Goal: Entertainment & Leisure: Consume media (video, audio)

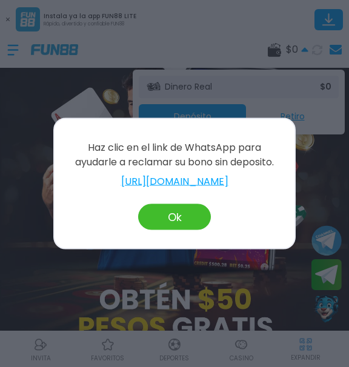
click at [175, 213] on button "Ok" at bounding box center [174, 217] width 73 height 26
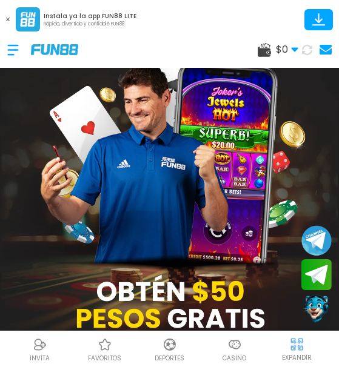
click at [289, 48] on span "$ 0" at bounding box center [287, 49] width 22 height 15
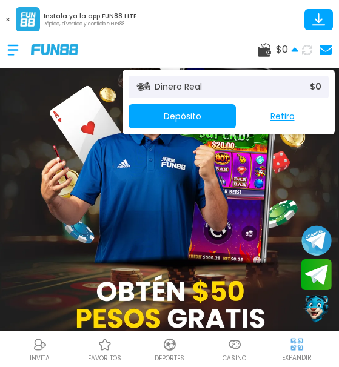
click at [286, 53] on span "$ 0" at bounding box center [287, 49] width 22 height 15
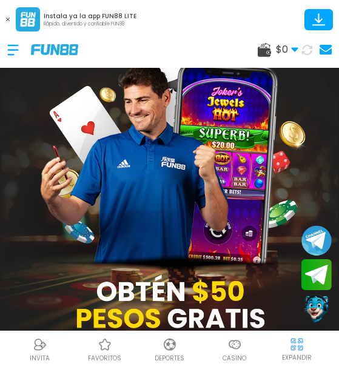
click at [213, 290] on img at bounding box center [169, 212] width 339 height 352
click at [10, 43] on div at bounding box center [19, 50] width 24 height 36
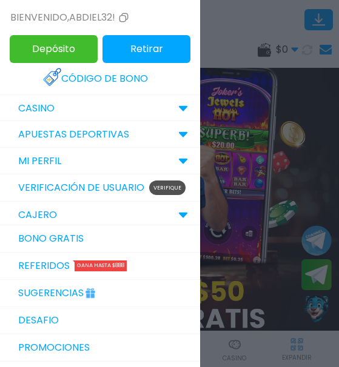
click at [144, 198] on link "Verificación de Usuario Verifique" at bounding box center [100, 188] width 200 height 27
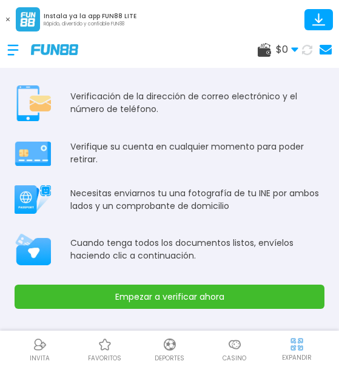
click at [159, 300] on button "Empezar a verificar ahora" at bounding box center [170, 297] width 310 height 24
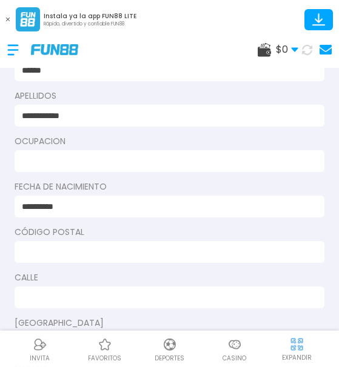
scroll to position [107, 0]
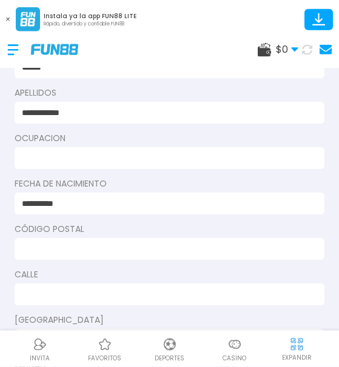
click at [249, 163] on input at bounding box center [166, 158] width 288 height 13
type input "********"
click at [192, 249] on input at bounding box center [166, 249] width 288 height 13
click at [189, 251] on input at bounding box center [166, 249] width 288 height 13
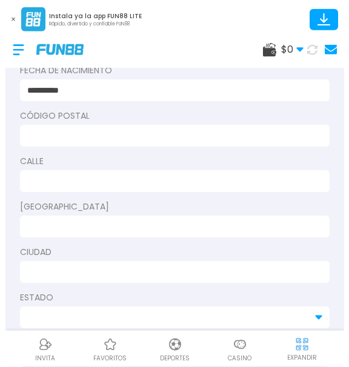
scroll to position [242, 0]
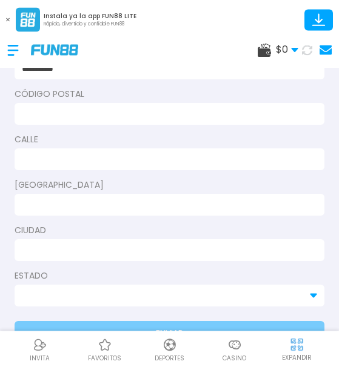
click at [152, 116] on input at bounding box center [166, 114] width 288 height 13
type input "*****"
click at [109, 158] on input at bounding box center [166, 159] width 288 height 13
click at [84, 155] on input "*******" at bounding box center [166, 159] width 288 height 13
click at [223, 157] on input "*******" at bounding box center [166, 159] width 288 height 13
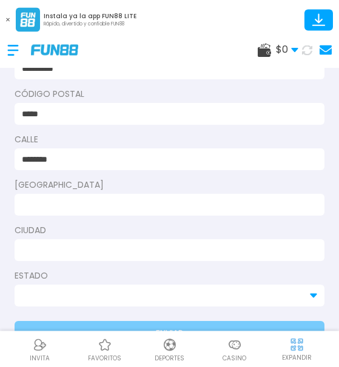
click at [152, 158] on input "*******" at bounding box center [166, 159] width 288 height 13
click at [68, 159] on input "**********" at bounding box center [166, 159] width 288 height 13
click at [70, 158] on input "**********" at bounding box center [166, 159] width 288 height 13
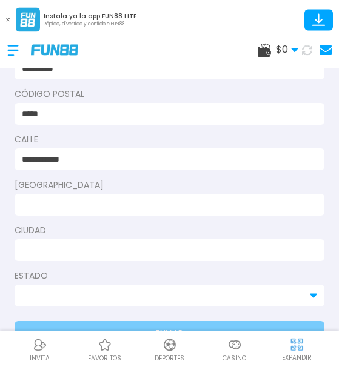
click at [70, 158] on input "**********" at bounding box center [166, 159] width 288 height 13
click at [80, 165] on input "**********" at bounding box center [166, 159] width 288 height 13
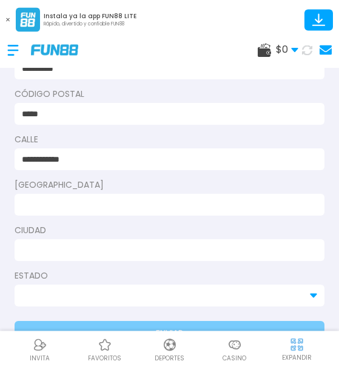
click at [68, 160] on input "**********" at bounding box center [166, 159] width 288 height 13
click at [69, 158] on input "**********" at bounding box center [166, 159] width 288 height 13
click at [75, 158] on input "**********" at bounding box center [166, 159] width 288 height 13
click at [92, 155] on input "**********" at bounding box center [166, 159] width 288 height 13
click at [91, 210] on input at bounding box center [166, 205] width 288 height 13
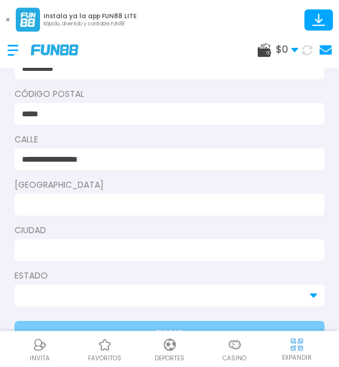
click at [128, 164] on input "**********" at bounding box center [166, 159] width 288 height 13
type input "**********"
click at [117, 202] on input at bounding box center [166, 205] width 288 height 13
click at [35, 205] on input "*" at bounding box center [166, 205] width 288 height 13
click at [185, 209] on input "**" at bounding box center [166, 205] width 288 height 13
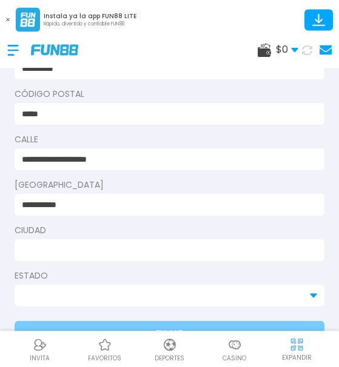
type input "**********"
click at [159, 249] on input at bounding box center [166, 250] width 288 height 13
type input "*******"
click at [131, 292] on input at bounding box center [162, 296] width 281 height 13
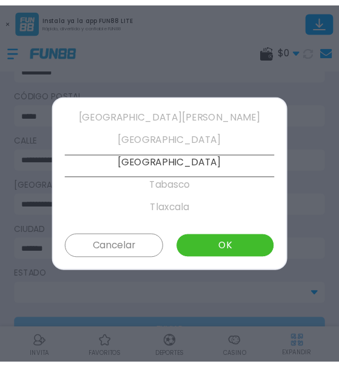
scroll to position [576, 0]
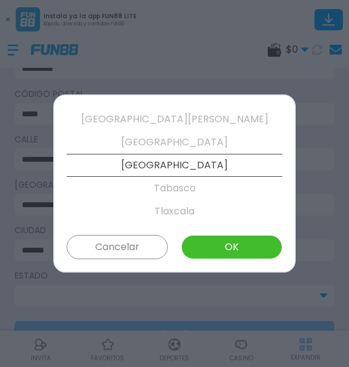
click at [241, 250] on button "OK" at bounding box center [231, 247] width 101 height 24
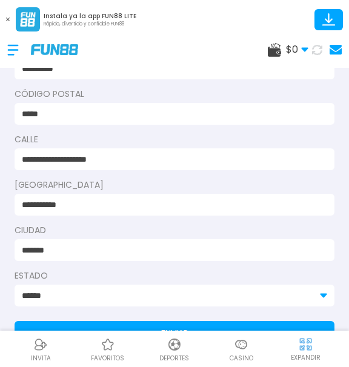
type input "******"
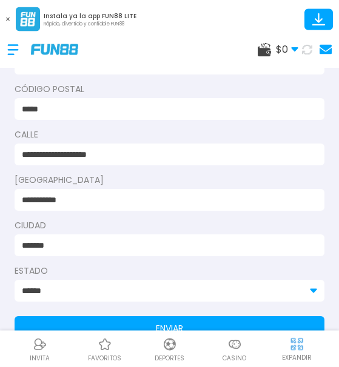
scroll to position [276, 0]
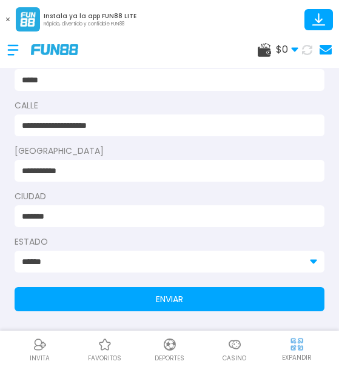
click at [270, 303] on button "ENVIAR" at bounding box center [170, 299] width 310 height 24
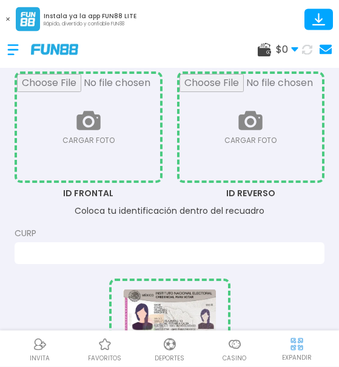
scroll to position [130, 0]
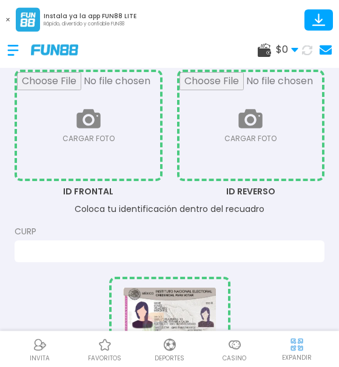
click at [88, 129] on input "file" at bounding box center [88, 125] width 143 height 107
click at [113, 153] on input "file" at bounding box center [88, 125] width 143 height 107
type input "**********"
click at [246, 140] on input "file" at bounding box center [250, 125] width 143 height 107
type input "**********"
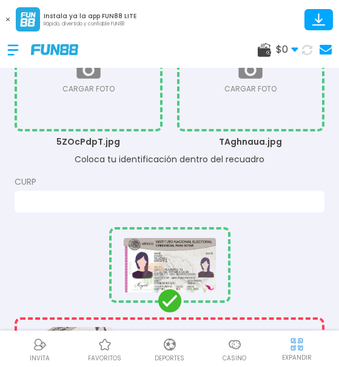
scroll to position [187, 0]
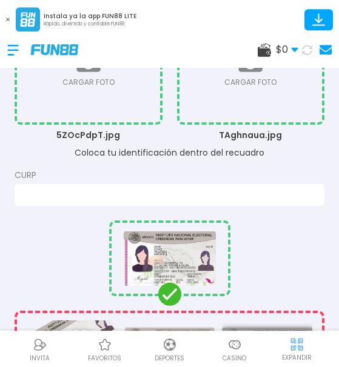
click at [258, 181] on label "CURP" at bounding box center [170, 175] width 310 height 13
click at [140, 173] on label "CURP" at bounding box center [170, 175] width 310 height 13
click at [140, 178] on label "CURP" at bounding box center [170, 175] width 310 height 13
click at [136, 186] on div at bounding box center [170, 195] width 310 height 22
click at [133, 177] on label "CURP" at bounding box center [170, 175] width 310 height 13
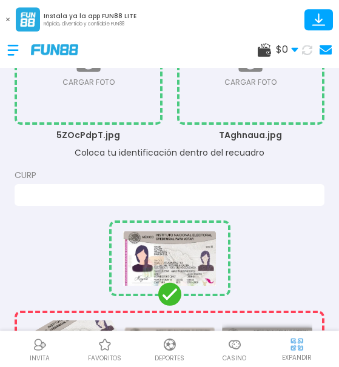
click at [129, 200] on input at bounding box center [166, 195] width 288 height 13
click at [130, 172] on label "CURP" at bounding box center [170, 175] width 310 height 13
click at [119, 192] on input at bounding box center [166, 195] width 288 height 13
click at [71, 197] on input "**" at bounding box center [166, 195] width 288 height 13
click at [240, 194] on input "****" at bounding box center [166, 195] width 288 height 13
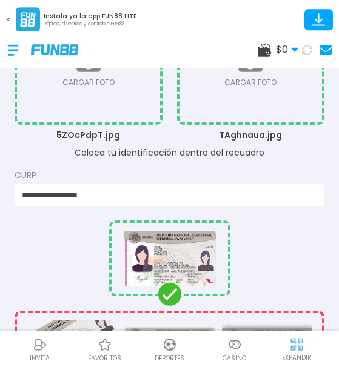
type input "**********"
click at [241, 212] on div "**********" at bounding box center [169, 186] width 339 height 746
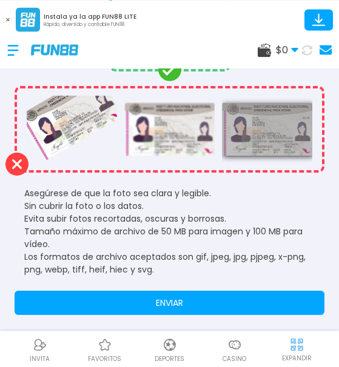
scroll to position [415, 0]
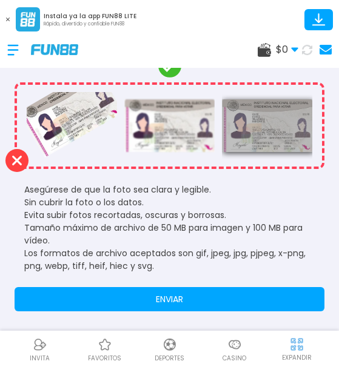
click at [286, 299] on button "ENVIAR" at bounding box center [170, 299] width 310 height 24
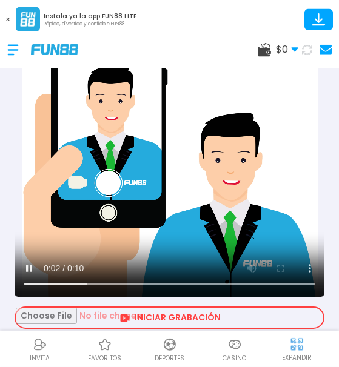
scroll to position [155, 0]
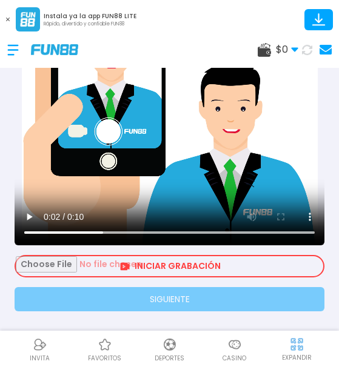
click at [116, 267] on input "file" at bounding box center [169, 266] width 307 height 20
click at [125, 275] on input "file" at bounding box center [169, 266] width 307 height 20
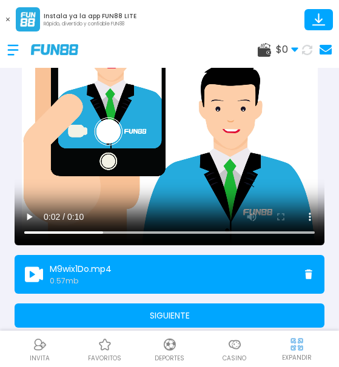
scroll to position [172, 0]
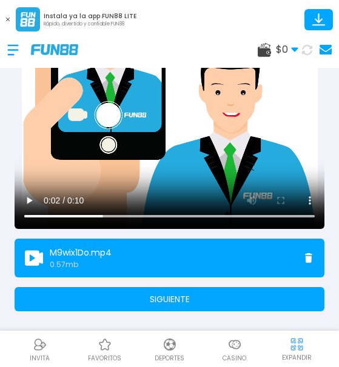
click at [286, 304] on button "SIGUIENTE" at bounding box center [170, 299] width 310 height 24
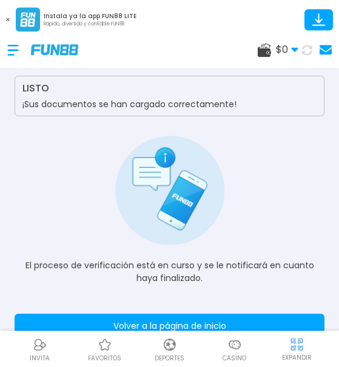
scroll to position [36, 0]
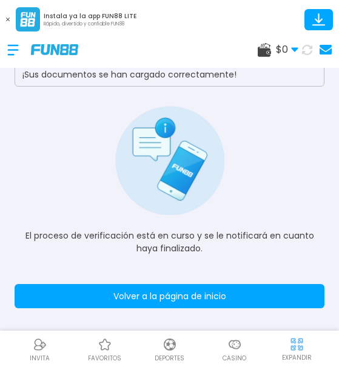
click at [275, 299] on button "Volver a la página de inicio" at bounding box center [170, 296] width 310 height 24
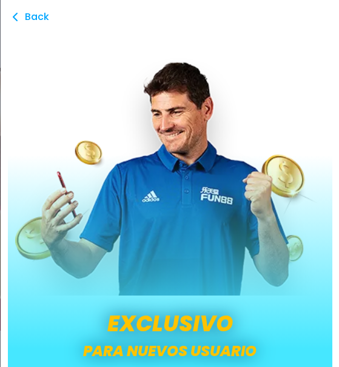
click at [33, 19] on span "Back" at bounding box center [36, 17] width 24 height 24
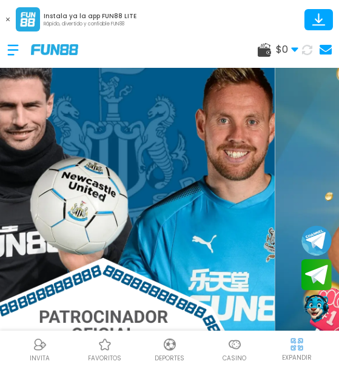
click at [295, 53] on span "$ 0" at bounding box center [287, 49] width 22 height 15
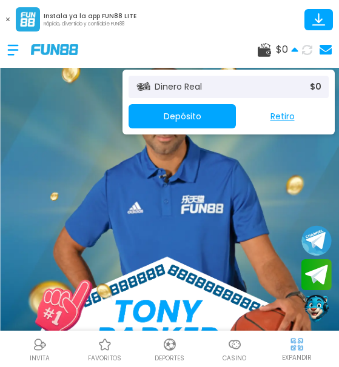
click at [295, 53] on span "$ 0" at bounding box center [287, 49] width 22 height 15
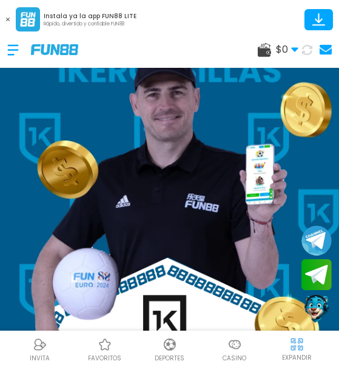
click at [10, 45] on div at bounding box center [19, 50] width 24 height 36
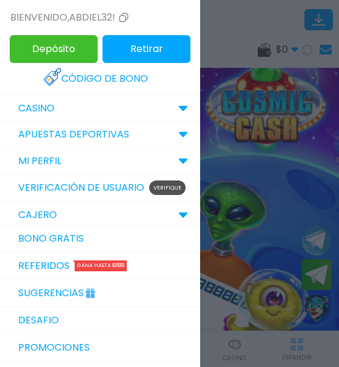
click at [167, 166] on div "MI PERFIL" at bounding box center [100, 161] width 200 height 27
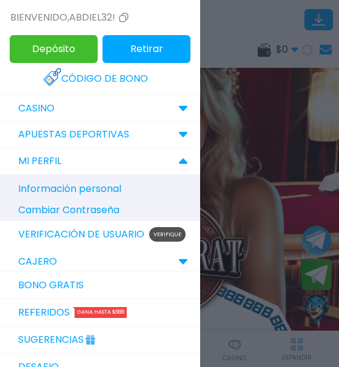
click at [120, 238] on link "Verificación de Usuario Verifique" at bounding box center [100, 234] width 200 height 27
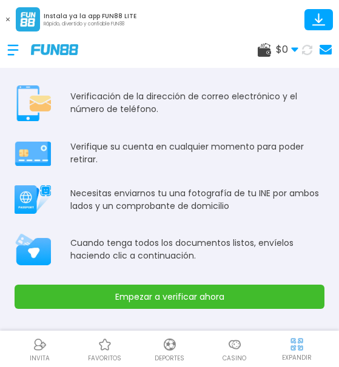
click at [169, 99] on p "Verificación de la dirección de correo electrónico y el número de teléfono." at bounding box center [197, 102] width 254 height 25
click at [148, 97] on p "Verificación de la dirección de correo electrónico y el número de teléfono." at bounding box center [197, 102] width 254 height 25
click at [10, 50] on div at bounding box center [19, 50] width 24 height 36
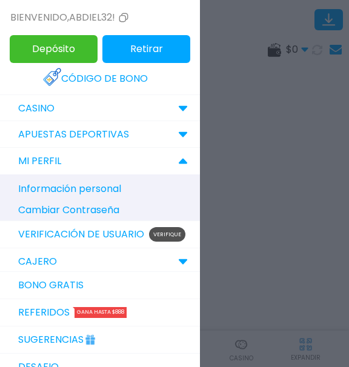
click at [242, 129] on div at bounding box center [174, 183] width 349 height 367
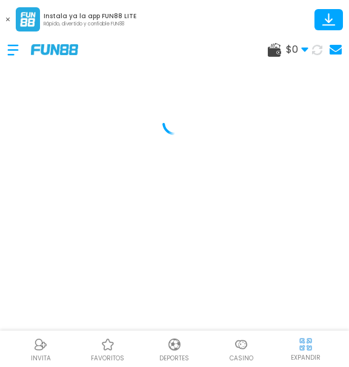
click at [302, 43] on span "$ 0" at bounding box center [297, 49] width 22 height 15
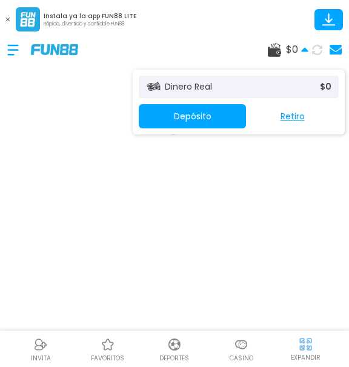
click at [302, 47] on icon at bounding box center [304, 49] width 7 height 7
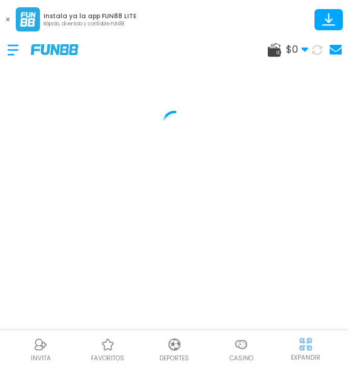
click at [45, 48] on img at bounding box center [54, 49] width 47 height 10
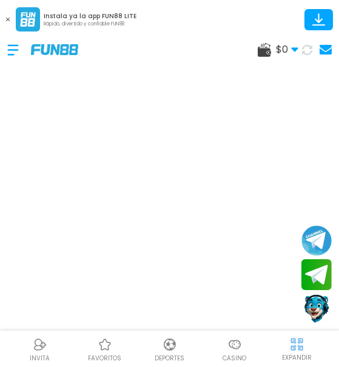
click at [329, 52] on use at bounding box center [325, 50] width 12 height 10
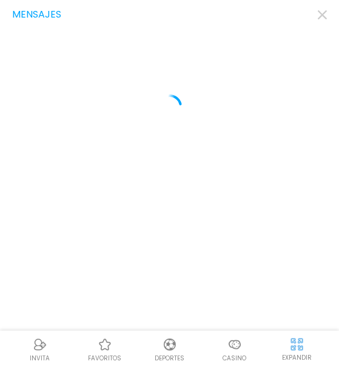
click at [52, 10] on div "Mensajes" at bounding box center [169, 14] width 315 height 15
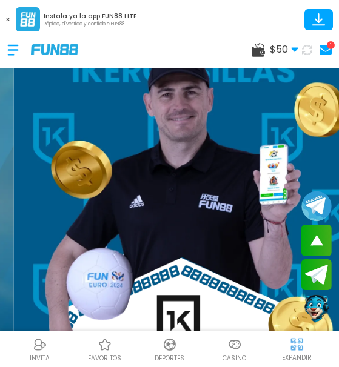
click at [321, 48] on icon at bounding box center [325, 50] width 12 height 10
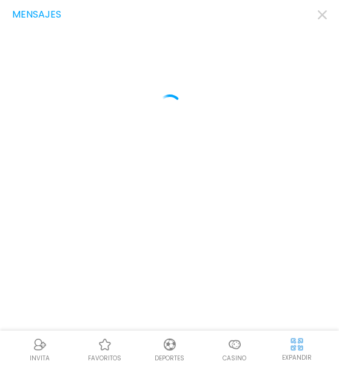
click at [321, 10] on icon "button" at bounding box center [322, 14] width 9 height 9
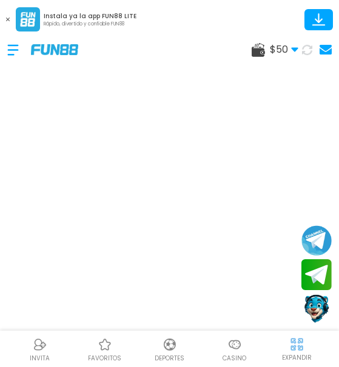
click at [288, 50] on span "$ 50" at bounding box center [284, 49] width 28 height 15
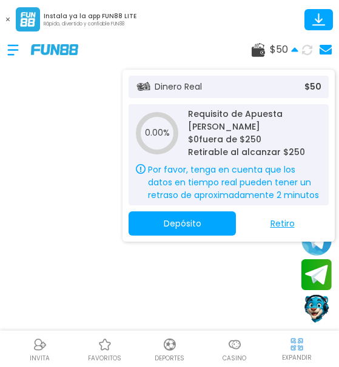
click at [291, 46] on span "$ 50" at bounding box center [284, 49] width 28 height 15
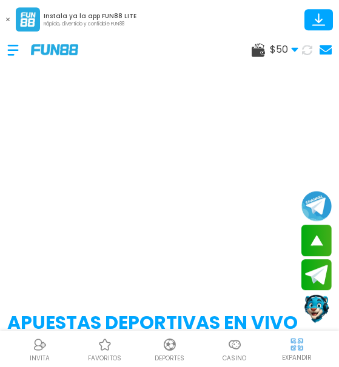
scroll to position [204, 0]
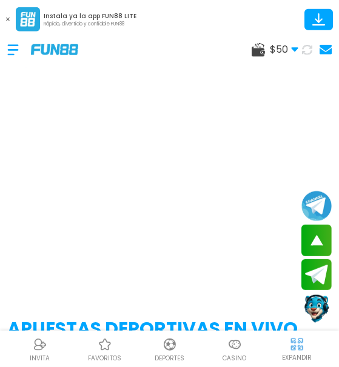
click at [18, 53] on div at bounding box center [19, 50] width 24 height 36
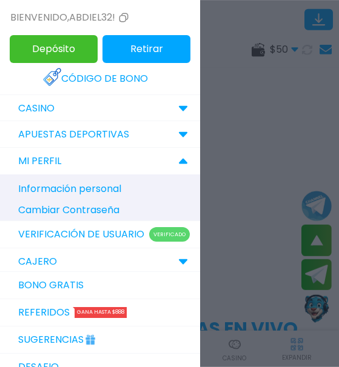
click at [90, 112] on div "CASINO" at bounding box center [100, 108] width 200 height 27
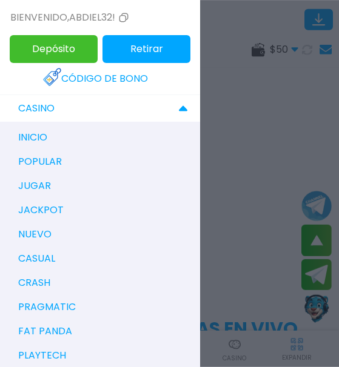
click at [41, 132] on p "inicio" at bounding box center [32, 137] width 29 height 15
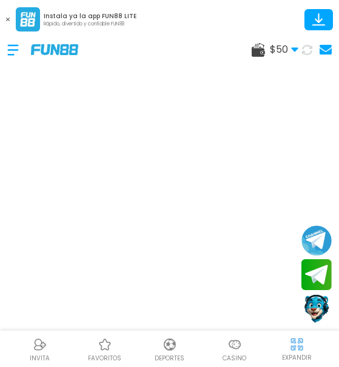
click at [7, 55] on div at bounding box center [19, 50] width 24 height 36
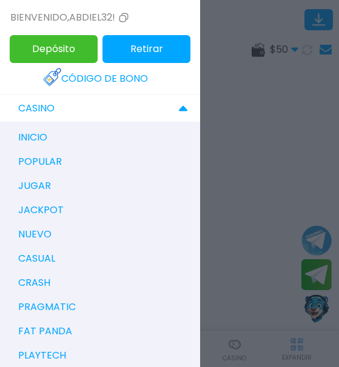
click at [34, 111] on p "CASINO" at bounding box center [36, 108] width 36 height 15
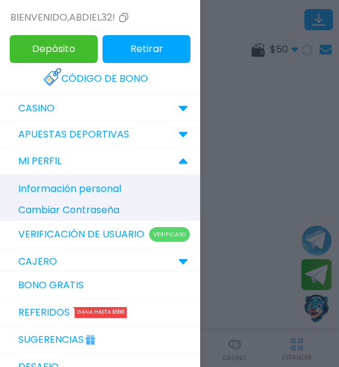
click at [93, 108] on div "CASINO" at bounding box center [100, 108] width 200 height 27
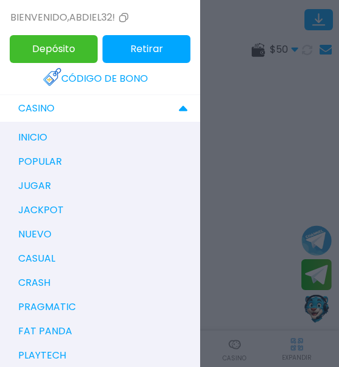
click at [50, 182] on p "jugar" at bounding box center [34, 186] width 33 height 15
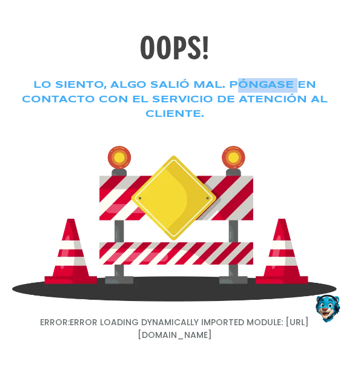
drag, startPoint x: 170, startPoint y: 168, endPoint x: 223, endPoint y: 173, distance: 53.0
click at [223, 122] on h3 "Lo siento, algo salió mal. Póngase en contacto con el servicio de atención al c…" at bounding box center [174, 100] width 325 height 44
click at [198, 71] on h2 "OOPS!" at bounding box center [174, 47] width 71 height 45
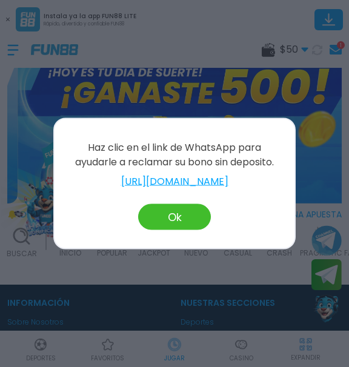
click at [179, 227] on button "Ok" at bounding box center [174, 217] width 73 height 26
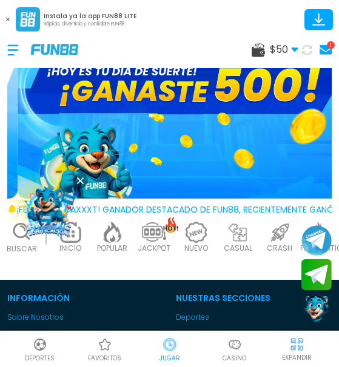
click at [326, 52] on icon at bounding box center [325, 50] width 12 height 10
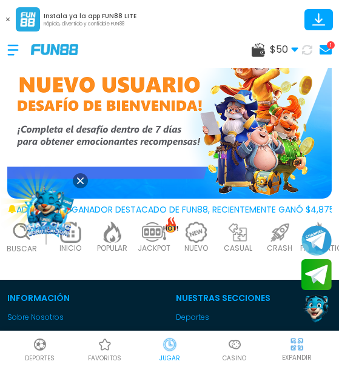
click at [13, 52] on div at bounding box center [19, 50] width 24 height 36
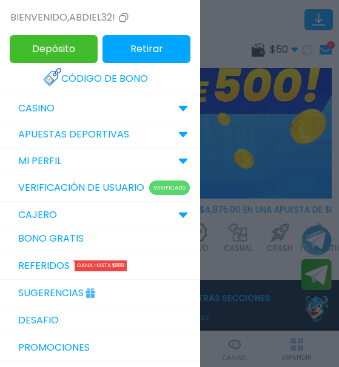
click at [123, 113] on div "CASINO" at bounding box center [100, 108] width 200 height 27
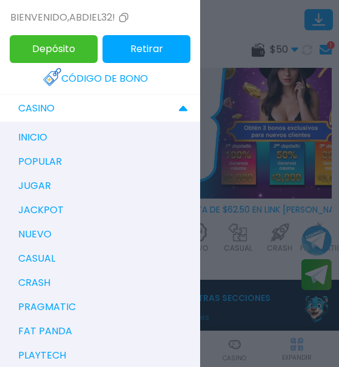
click at [65, 309] on p "pragmatic" at bounding box center [47, 307] width 58 height 15
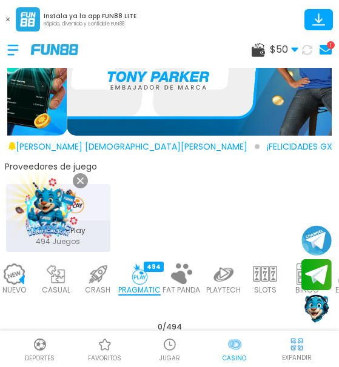
scroll to position [30, 0]
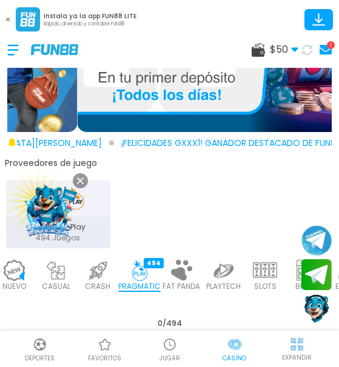
click at [58, 226] on img at bounding box center [48, 209] width 65 height 65
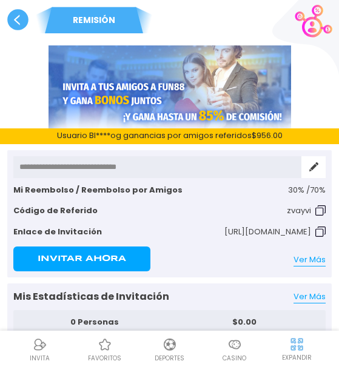
click at [21, 21] on use at bounding box center [17, 19] width 21 height 21
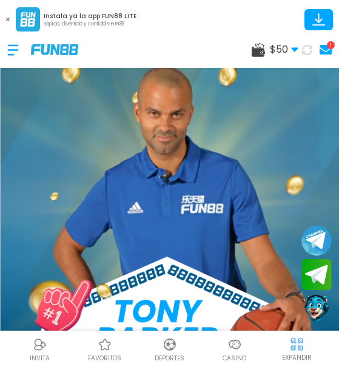
click at [13, 58] on div at bounding box center [19, 50] width 24 height 36
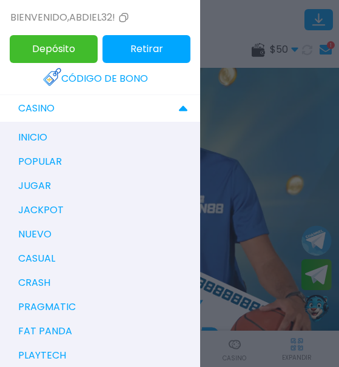
click at [64, 108] on div "CASINO" at bounding box center [100, 108] width 200 height 27
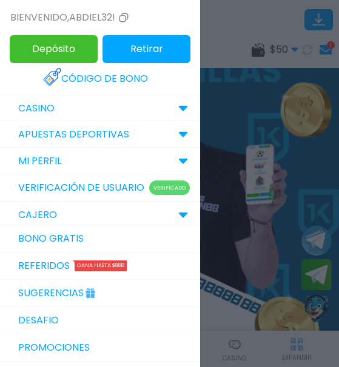
click at [61, 110] on div "CASINO" at bounding box center [100, 108] width 200 height 27
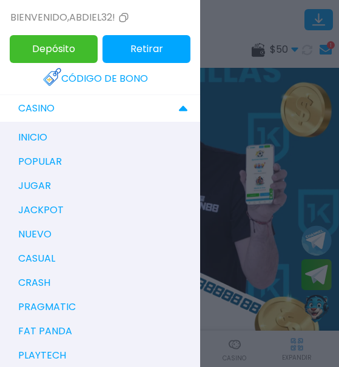
click at [59, 309] on p "pragmatic" at bounding box center [47, 307] width 58 height 15
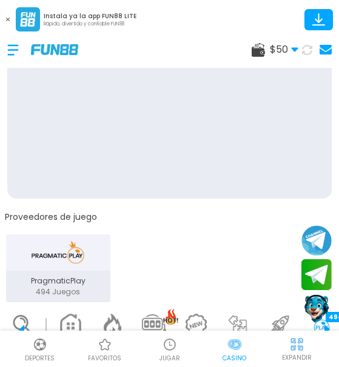
scroll to position [0, 182]
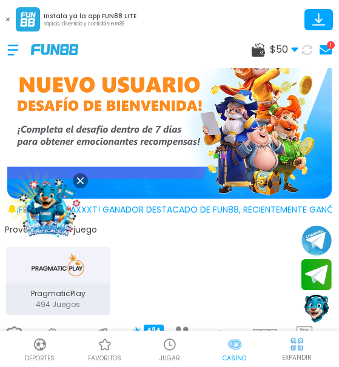
click at [81, 176] on button at bounding box center [80, 180] width 15 height 15
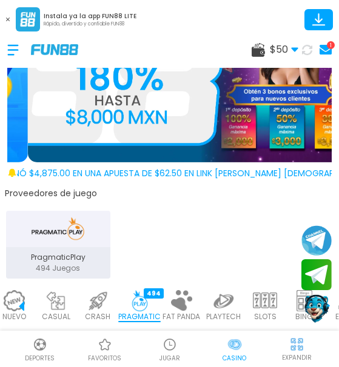
scroll to position [93, 0]
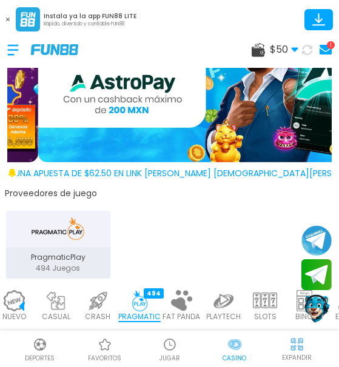
click at [74, 241] on div "PragmaticPlay" at bounding box center [58, 229] width 104 height 36
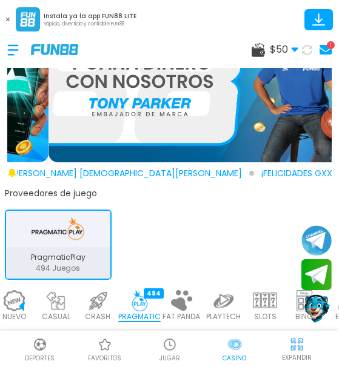
click at [57, 224] on img "PragmaticPlay" at bounding box center [58, 229] width 60 height 27
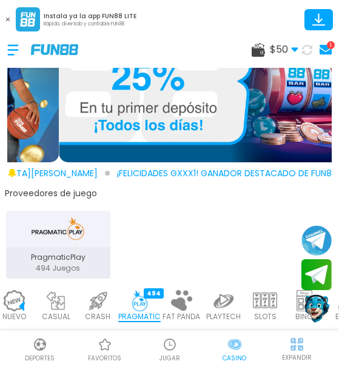
click at [59, 247] on div "PragmaticPlay 494 Juegos" at bounding box center [58, 263] width 104 height 32
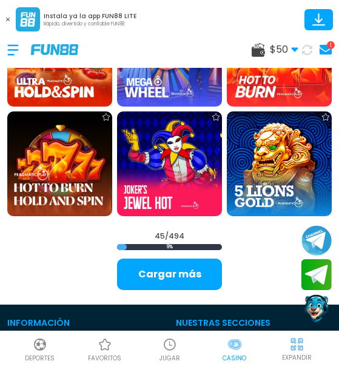
scroll to position [1646, 0]
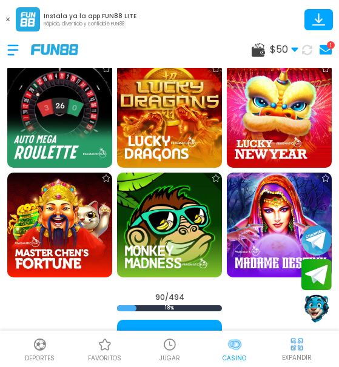
scroll to position [3350, 0]
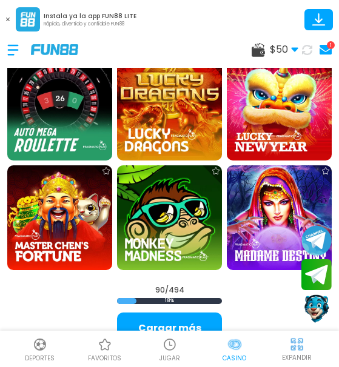
click at [199, 246] on div "Instala ya la app FUN88 LITE Rápido, divertido y confiable FUN88 $ 50 Dinero Re…" at bounding box center [169, 147] width 339 height 367
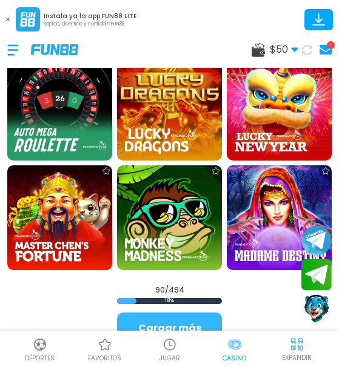
click at [199, 313] on button "Cargar más" at bounding box center [169, 329] width 105 height 32
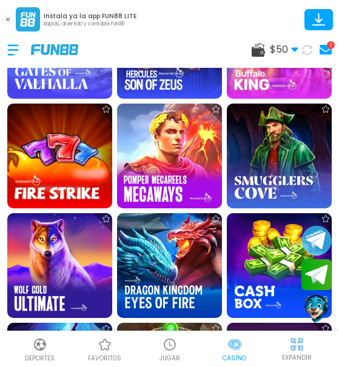
scroll to position [4859, 0]
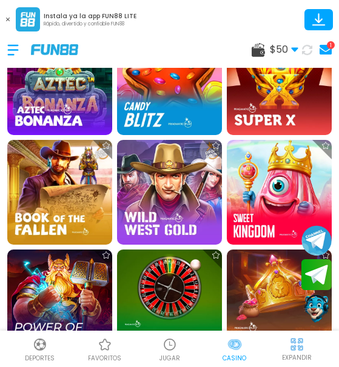
scroll to position [6048, 0]
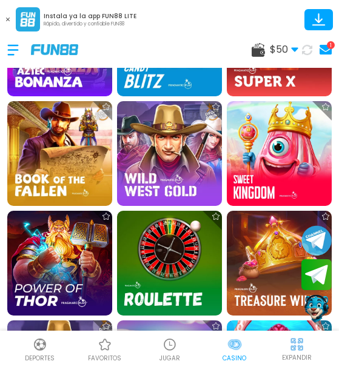
click at [72, 315] on img at bounding box center [59, 372] width 115 height 115
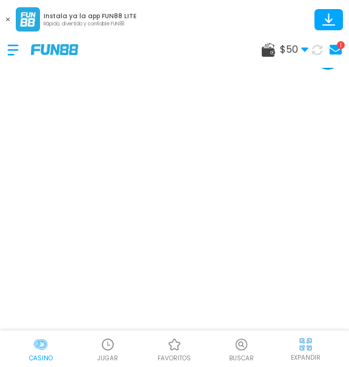
click at [7, 18] on icon at bounding box center [8, 20] width 4 height 4
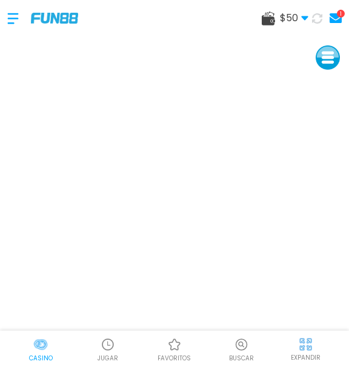
click at [10, 15] on div at bounding box center [19, 19] width 24 height 36
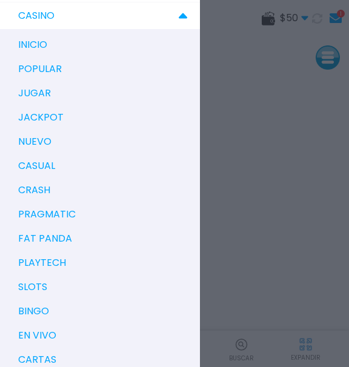
click at [269, 144] on div at bounding box center [174, 183] width 349 height 367
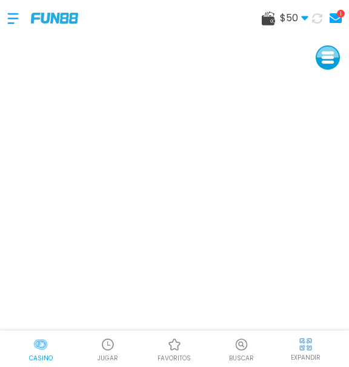
click at [34, 355] on p "Casino" at bounding box center [41, 358] width 24 height 9
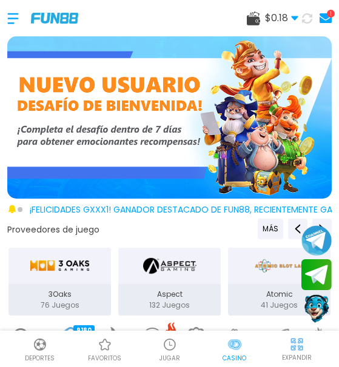
click at [327, 14] on div "1" at bounding box center [331, 14] width 8 height 8
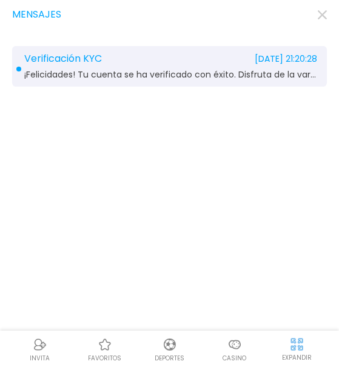
click at [225, 78] on span "¡Felicidades! Tu cuenta se ha verificado con éxito. Disfruta de la variedad de …" at bounding box center [170, 74] width 293 height 9
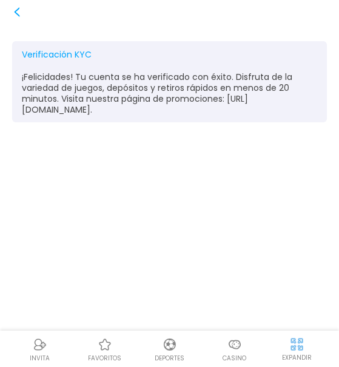
click at [16, 16] on icon at bounding box center [17, 12] width 10 height 10
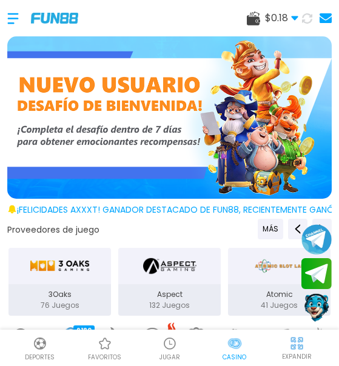
click at [287, 19] on span "$ 0.18" at bounding box center [281, 18] width 33 height 15
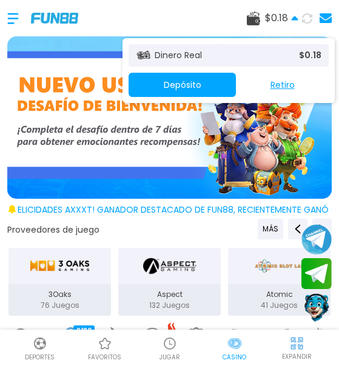
click at [223, 78] on button "Depósito" at bounding box center [182, 85] width 107 height 24
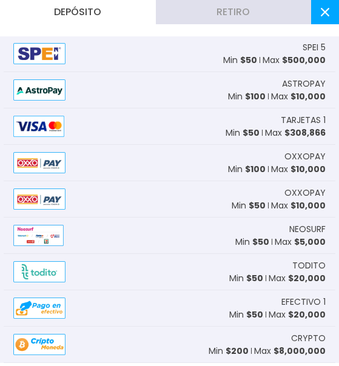
scroll to position [41, 0]
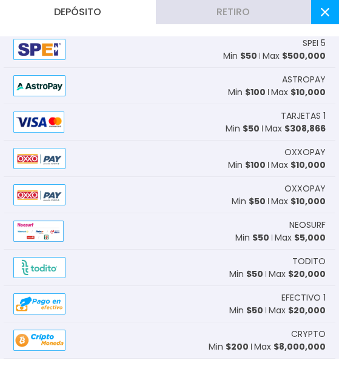
click at [227, 19] on button "Retiro" at bounding box center [234, 12] width 156 height 24
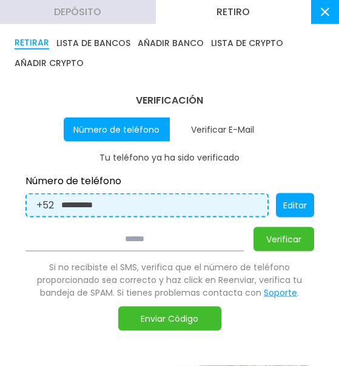
scroll to position [5, 0]
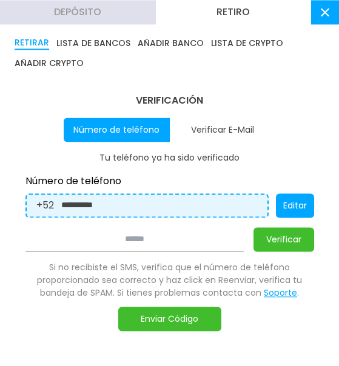
click at [255, 124] on button "Verificar E-Mail" at bounding box center [223, 130] width 106 height 24
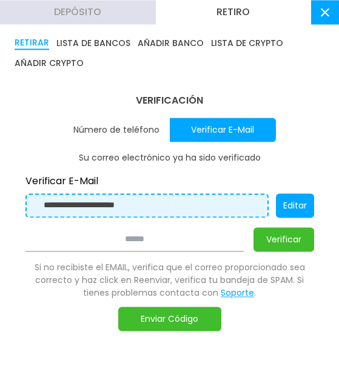
click at [109, 133] on button "Número de teléfono" at bounding box center [117, 130] width 106 height 24
type input "**********"
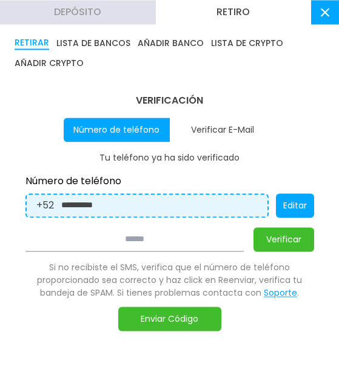
click at [105, 44] on button "LISTA DE BANCOS" at bounding box center [93, 42] width 74 height 13
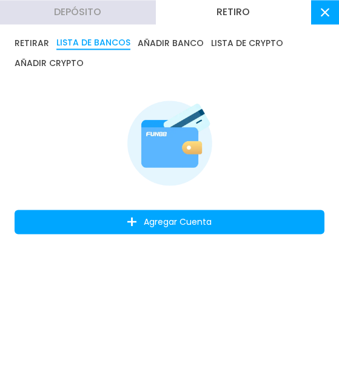
click at [162, 45] on button "AÑADIR BANCO" at bounding box center [171, 42] width 66 height 13
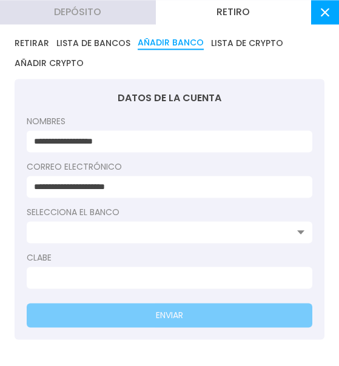
click at [103, 44] on button "LISTA DE BANCOS" at bounding box center [93, 42] width 74 height 13
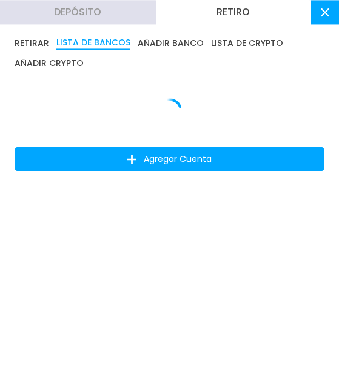
click at [85, 20] on button "Depósito" at bounding box center [78, 12] width 156 height 24
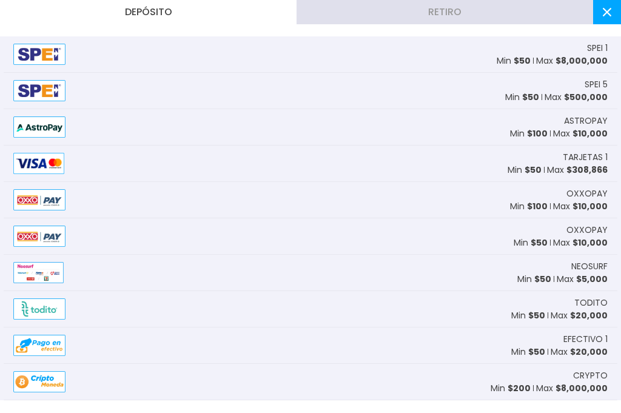
click at [349, 8] on use at bounding box center [607, 12] width 8 height 8
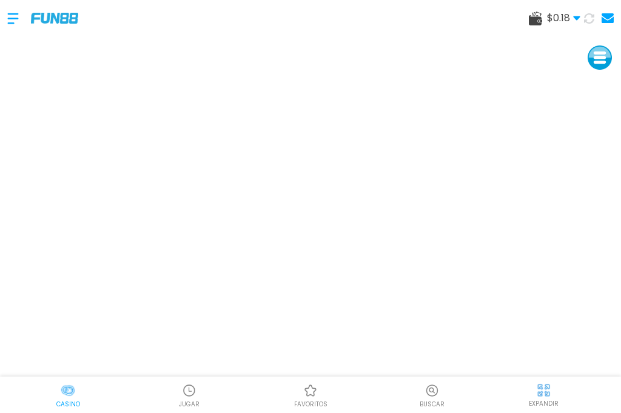
click at [349, 367] on div "Buscar" at bounding box center [431, 394] width 121 height 27
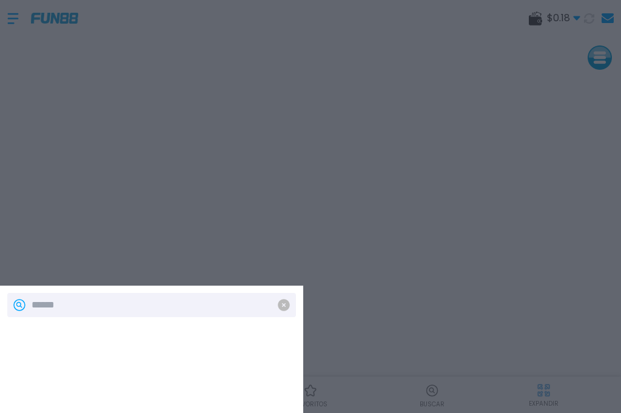
click at [136, 303] on input at bounding box center [149, 305] width 235 height 15
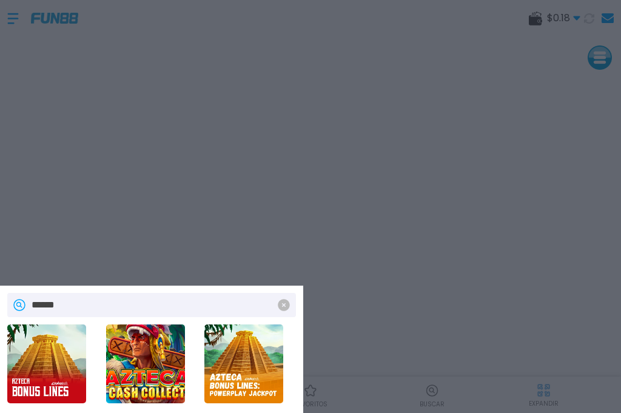
type input "******"
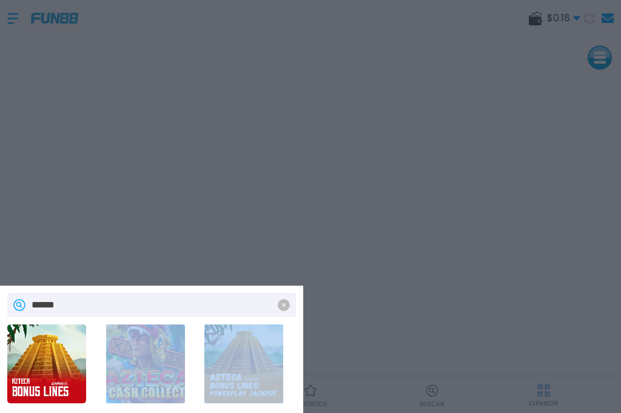
drag, startPoint x: 274, startPoint y: 386, endPoint x: 196, endPoint y: 400, distance: 78.8
click at [196, 367] on div at bounding box center [151, 363] width 289 height 79
drag, startPoint x: 256, startPoint y: 398, endPoint x: 165, endPoint y: 398, distance: 90.3
click at [167, 367] on div at bounding box center [151, 363] width 289 height 79
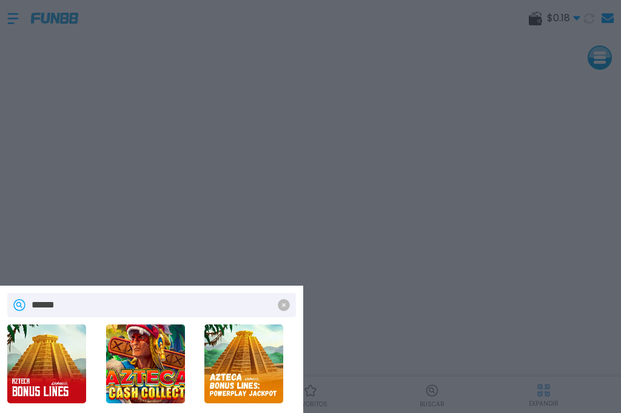
drag, startPoint x: 274, startPoint y: 380, endPoint x: 227, endPoint y: 396, distance: 49.3
click at [228, 367] on div at bounding box center [250, 363] width 92 height 79
drag, startPoint x: 230, startPoint y: 397, endPoint x: 237, endPoint y: 349, distance: 48.9
click at [237, 349] on div at bounding box center [250, 363] width 92 height 79
click at [236, 298] on input "******" at bounding box center [149, 305] width 235 height 15
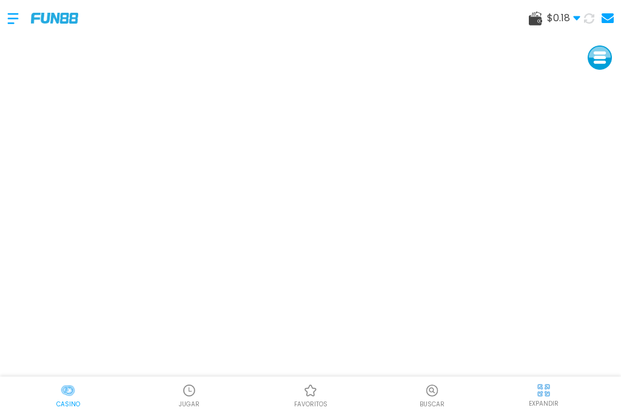
click at [349, 60] on button at bounding box center [599, 57] width 24 height 24
click at [349, 47] on button at bounding box center [599, 58] width 24 height 24
